Goal: Task Accomplishment & Management: Use online tool/utility

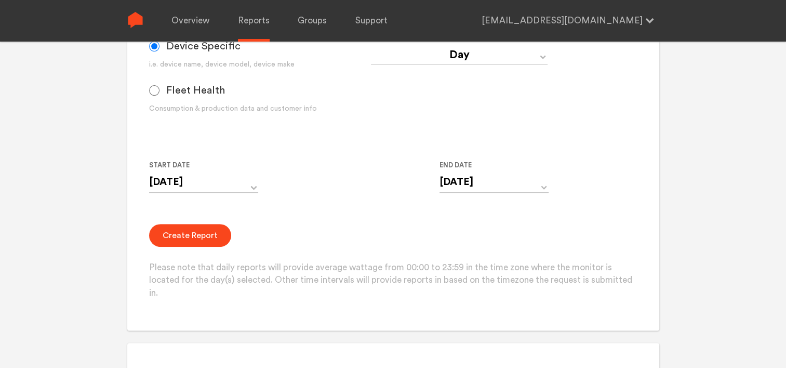
click at [652, 128] on div "Monitor and Device Reports Monitors Group Single Monitor Monitor Group Chugoku …" at bounding box center [393, 66] width 532 height 530
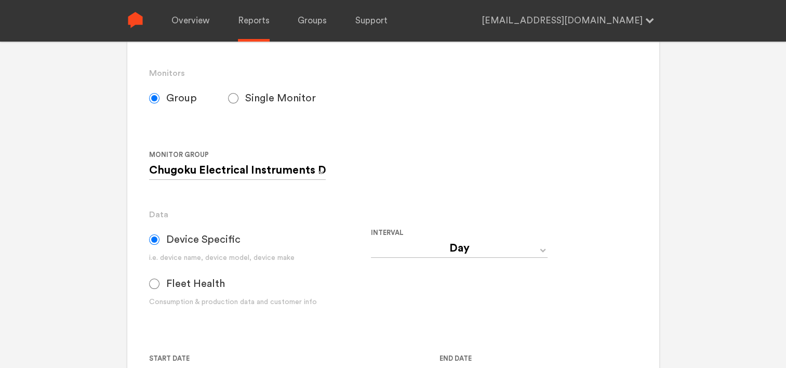
scroll to position [260, 0]
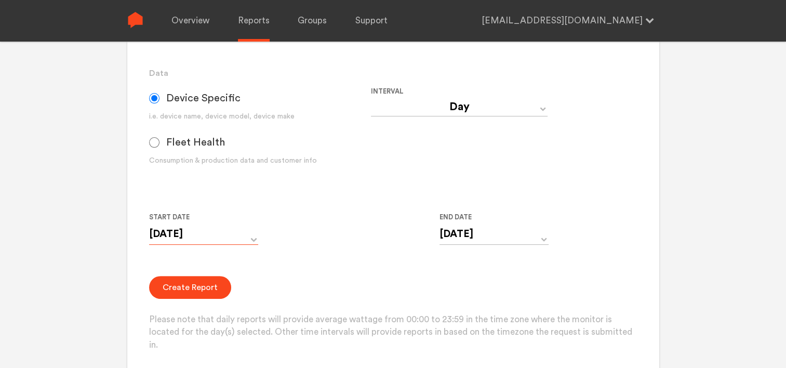
click at [218, 235] on input "[DATE]" at bounding box center [203, 233] width 109 height 21
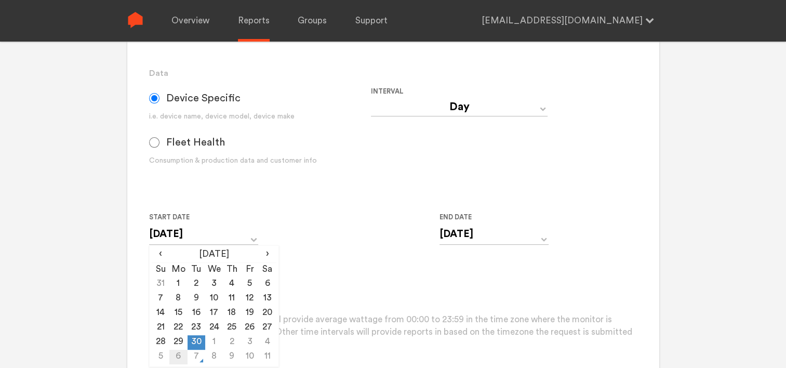
click at [181, 353] on td "6" at bounding box center [178, 357] width 18 height 15
type input "[DATE]"
click at [465, 238] on input "[DATE]" at bounding box center [493, 233] width 109 height 21
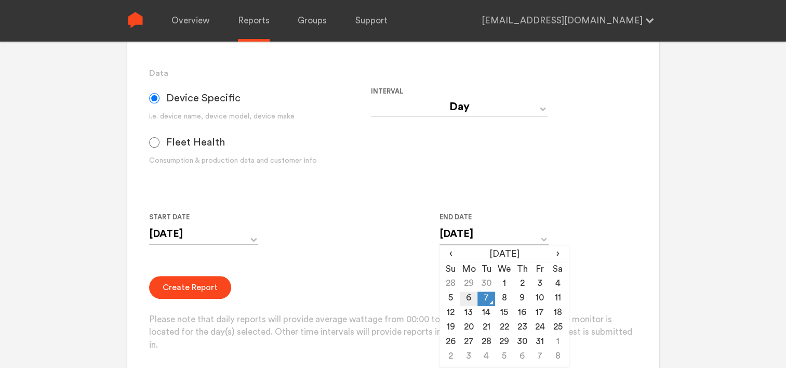
click at [468, 297] on td "6" at bounding box center [469, 298] width 18 height 15
type input "[DATE]"
click at [390, 281] on div "Create Report Please note that daily reports will provide average wattage from …" at bounding box center [393, 314] width 488 height 76
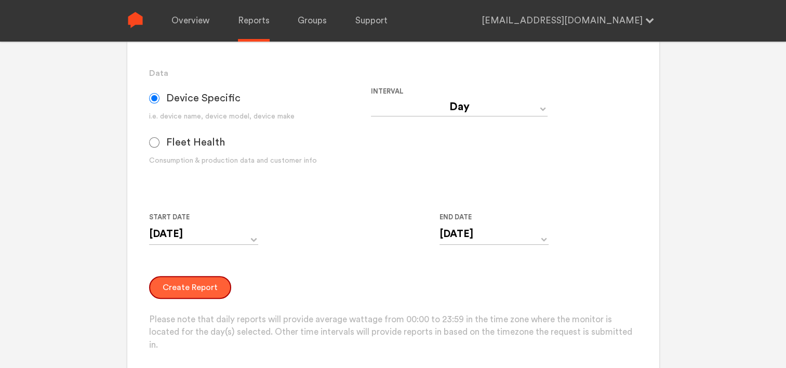
click at [197, 284] on button "Create Report" at bounding box center [190, 287] width 82 height 23
click at [176, 290] on button "Create Report" at bounding box center [190, 287] width 82 height 23
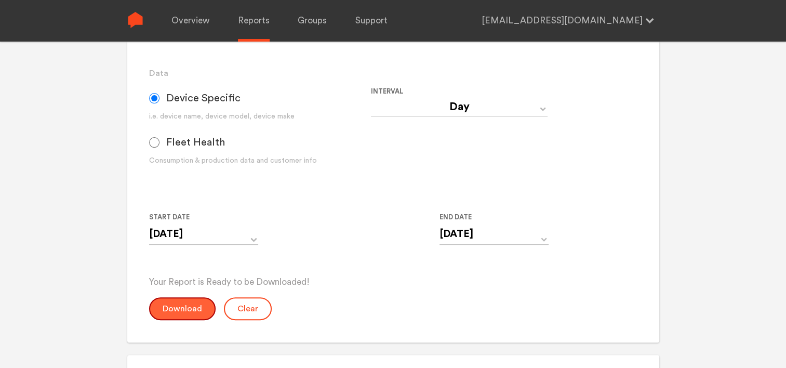
click at [181, 305] on button "Download" at bounding box center [182, 308] width 66 height 23
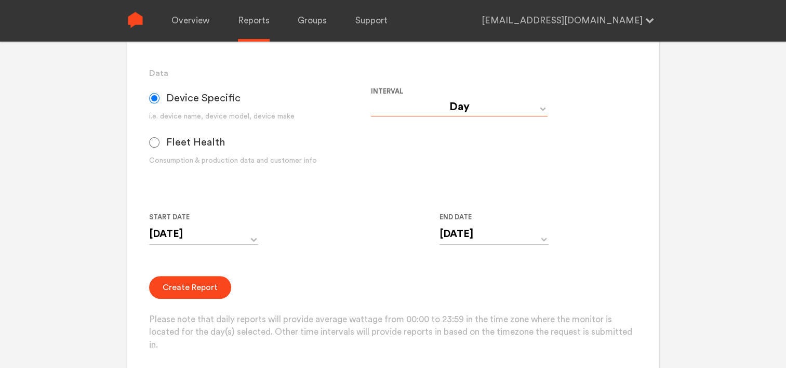
click at [465, 103] on select "Day Year Month Week Hour 30 Minute 15 Minute 5 Minute Minute" at bounding box center [459, 107] width 177 height 19
select select "Minute"
click at [371, 98] on select "Day Year Month Week Hour 30 Minute 15 Minute 5 Minute Minute" at bounding box center [459, 107] width 177 height 19
type input "[DATE] 12:00 AM"
type input "[DATE] 11:59 PM"
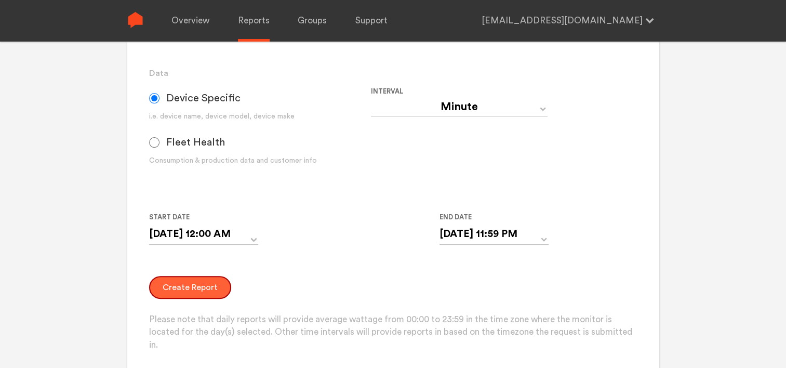
click at [179, 288] on button "Create Report" at bounding box center [190, 287] width 82 height 23
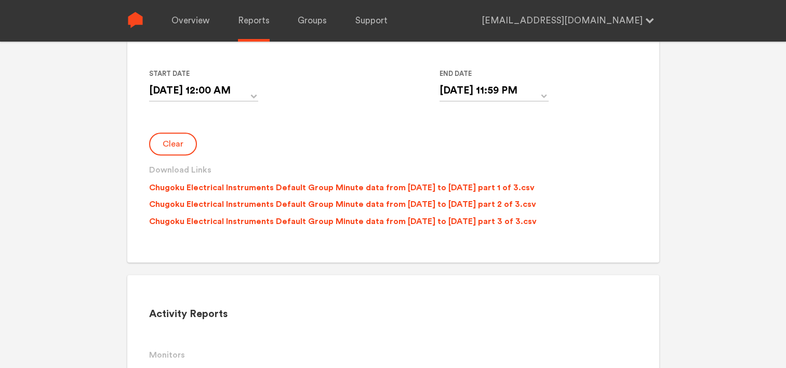
scroll to position [416, 0]
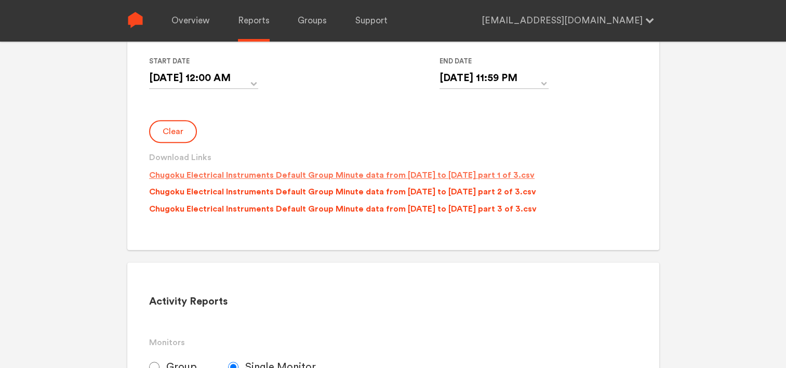
click at [352, 173] on p "Chugoku Electrical Instruments Default Group Minute data from [DATE] to [DATE] …" at bounding box center [341, 175] width 385 height 12
click at [359, 189] on p "Chugoku Electrical Instruments Default Group Minute data from [DATE] to [DATE] …" at bounding box center [342, 191] width 387 height 12
click at [361, 209] on p "Chugoku Electrical Instruments Default Group Minute data from [DATE] to [DATE] …" at bounding box center [342, 209] width 387 height 12
